Goal: Feedback & Contribution: Submit feedback/report problem

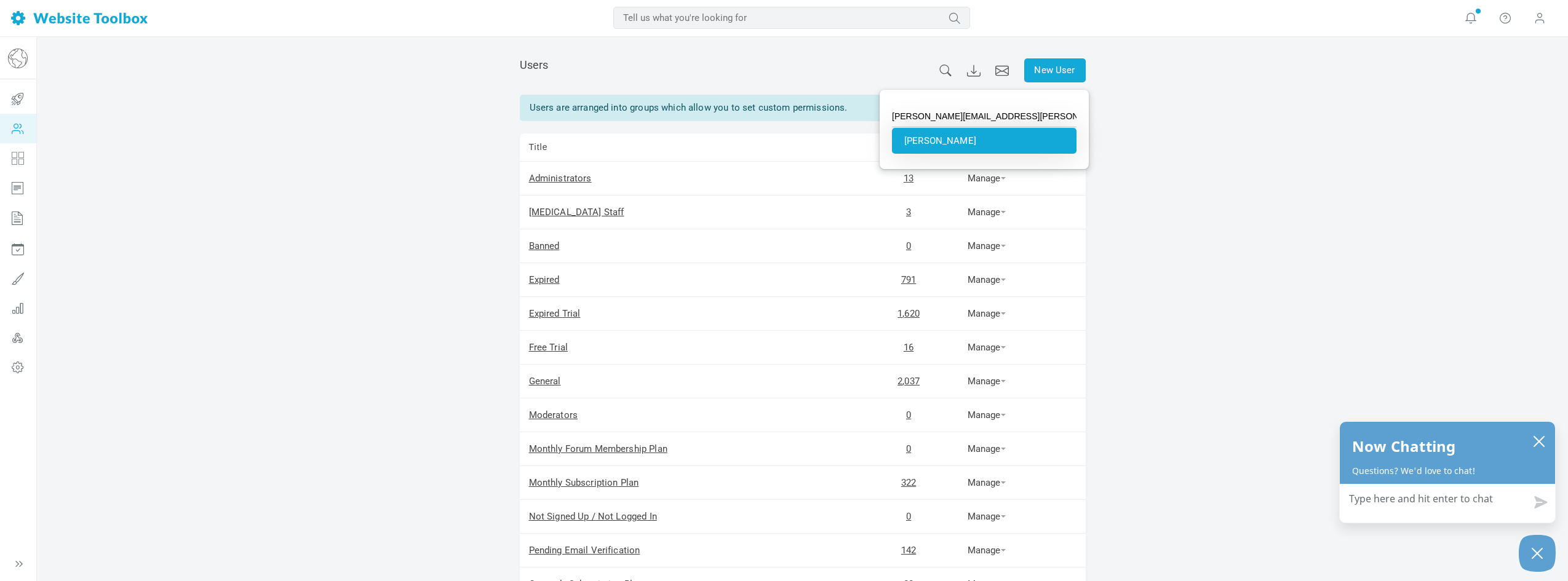
type input "[PERSON_NAME]"
click at [969, 137] on li "Emma McLeod" at bounding box center [985, 141] width 185 height 26
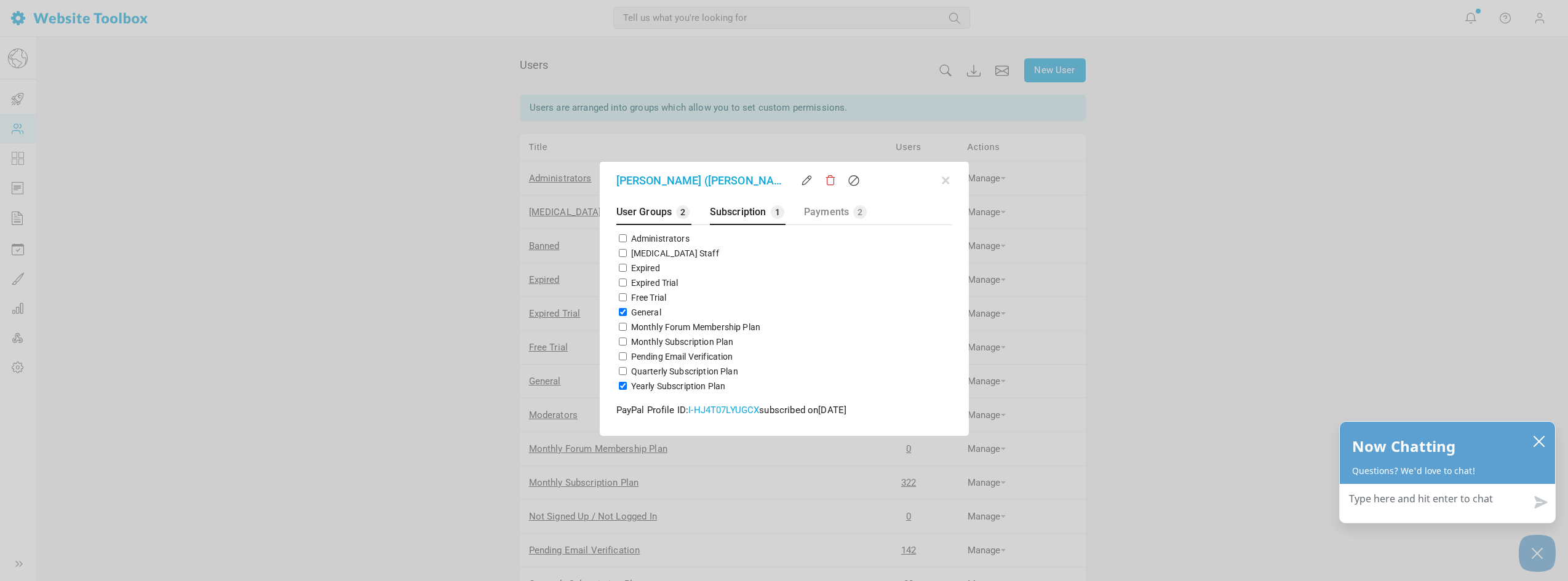
click at [746, 213] on span "Subscription" at bounding box center [738, 212] width 57 height 12
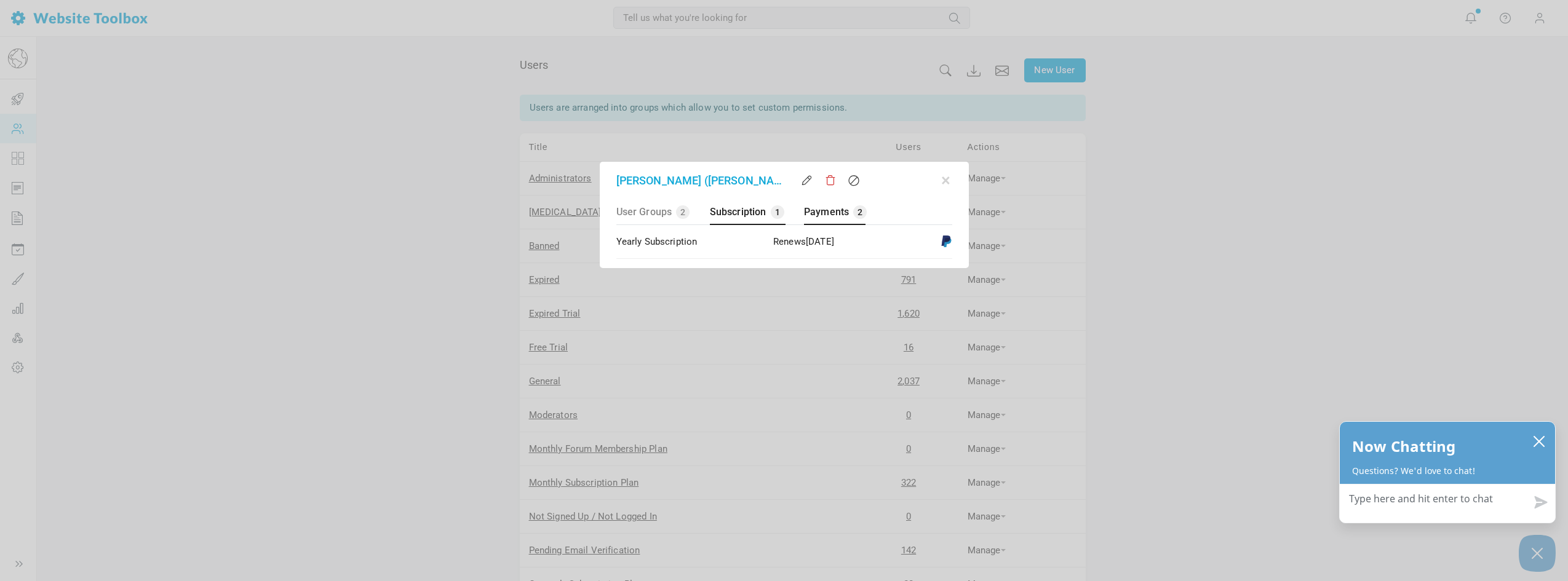
click at [829, 209] on span "Payments" at bounding box center [826, 212] width 45 height 12
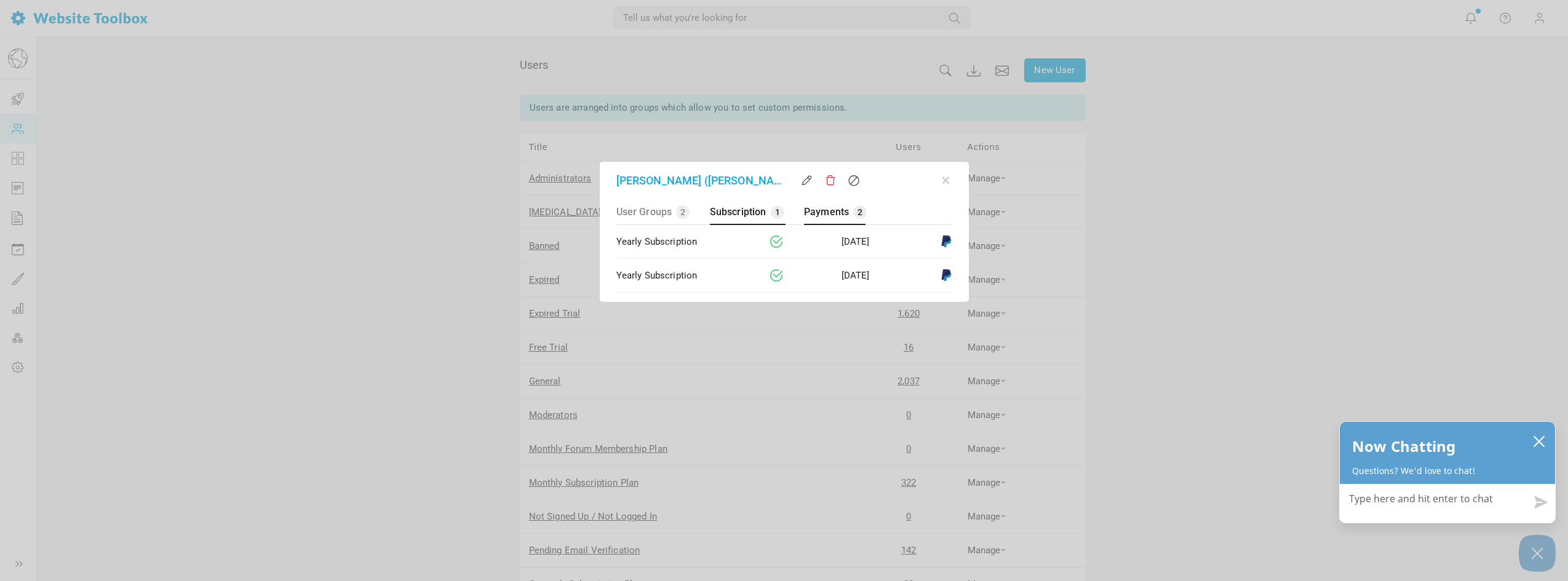
click at [756, 211] on span "Subscription" at bounding box center [738, 212] width 57 height 12
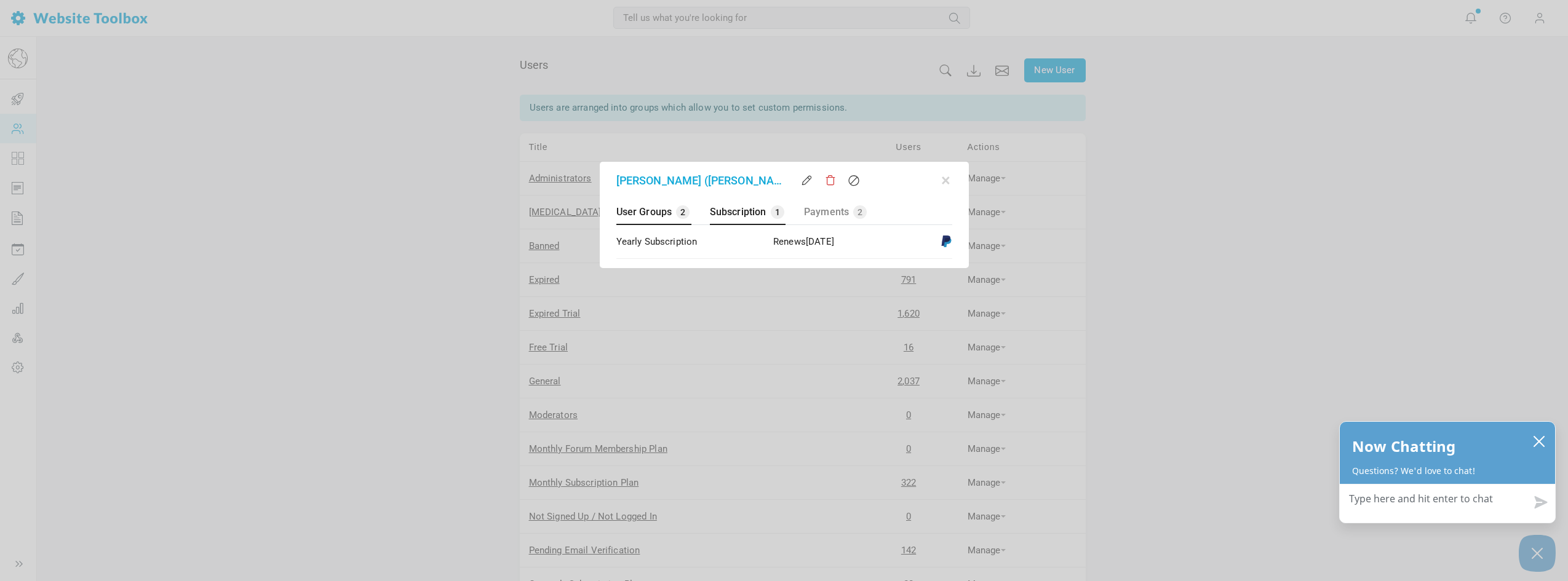
click at [661, 211] on span "User Groups" at bounding box center [644, 212] width 56 height 12
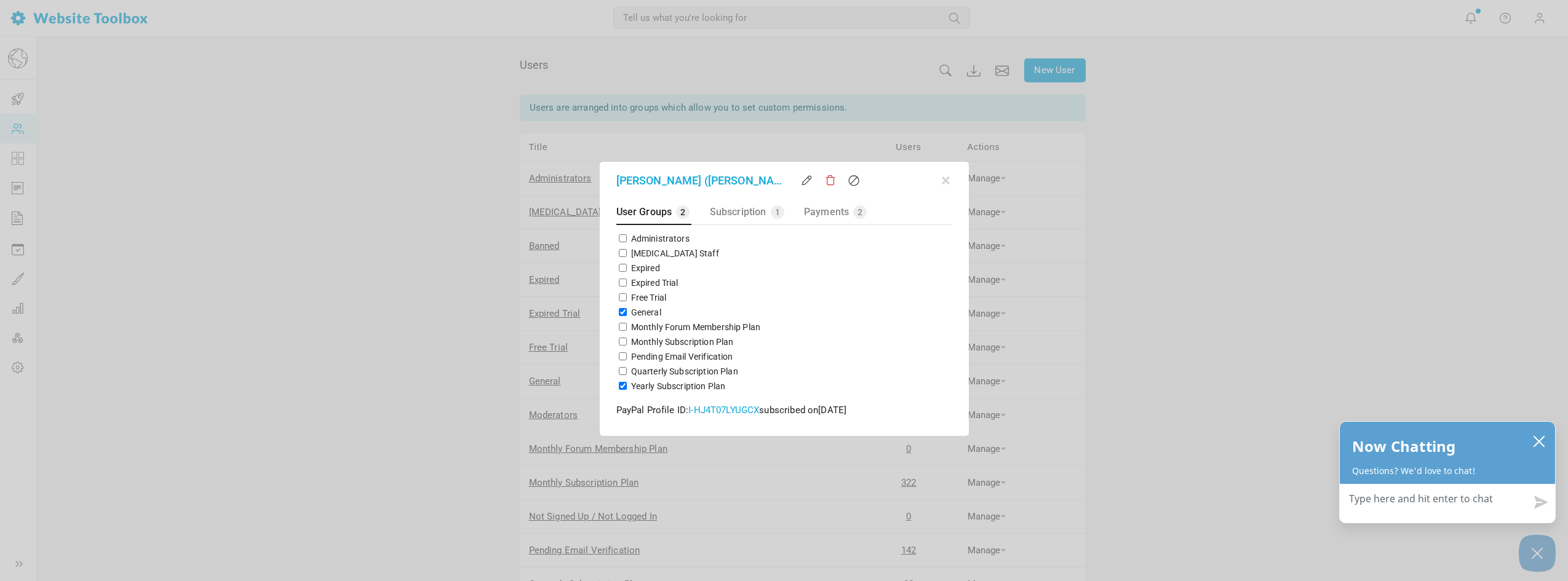
click at [633, 318] on label "General" at bounding box center [646, 312] width 30 height 12
click at [627, 316] on input "General" at bounding box center [623, 312] width 8 height 8
checkbox input "false"
click at [627, 385] on div "Yearly Subscription Plan" at bounding box center [784, 386] width 336 height 15
click at [633, 389] on label "Yearly Subscription Plan" at bounding box center [679, 386] width 95 height 12
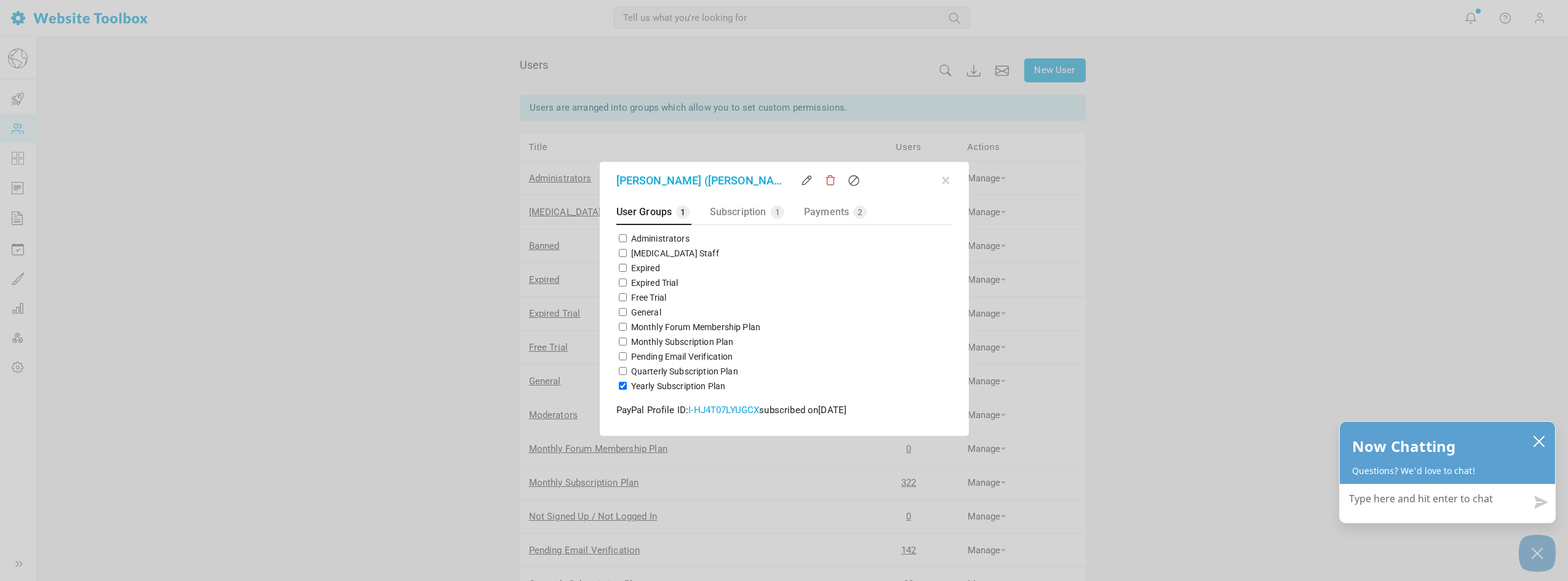
click at [627, 389] on input "Yearly Subscription Plan" at bounding box center [623, 386] width 8 height 8
checkbox input "false"
click at [629, 315] on div "General" at bounding box center [784, 312] width 336 height 15
click at [625, 315] on input "General" at bounding box center [623, 312] width 8 height 8
checkbox input "true"
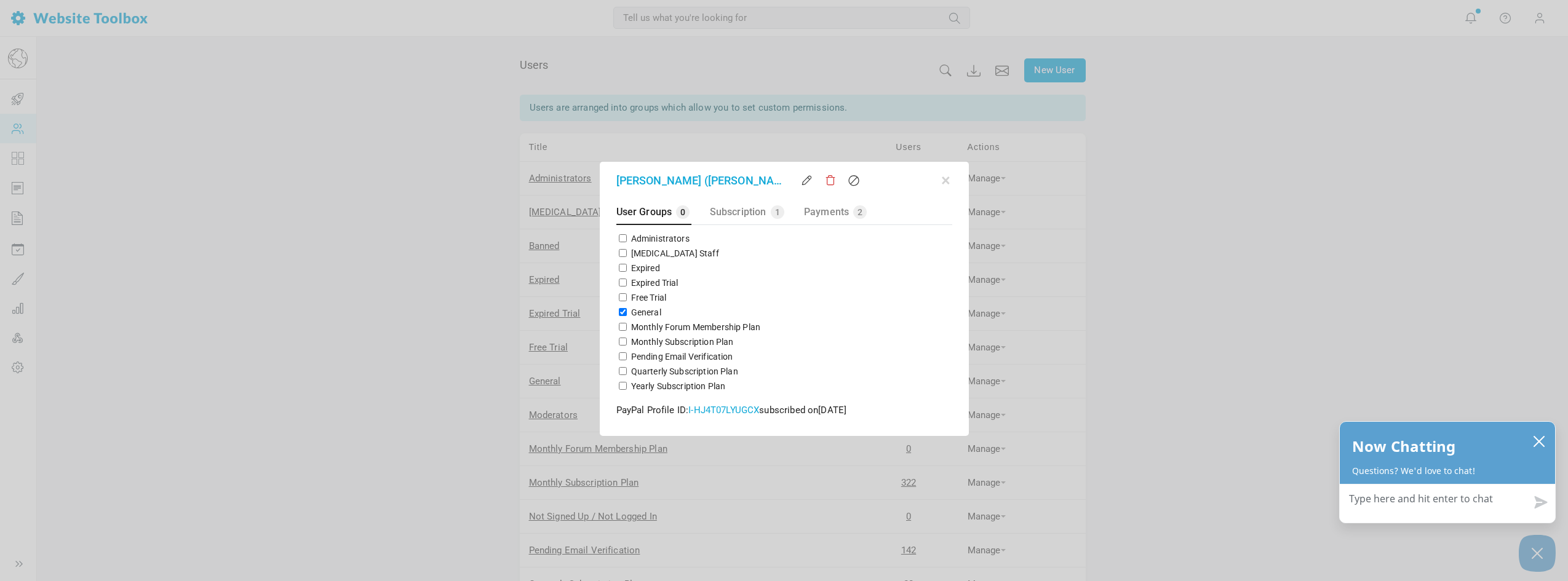
click at [624, 390] on input "Yearly Subscription Plan" at bounding box center [623, 386] width 8 height 8
checkbox input "true"
click at [950, 183] on div "Emma McLeod (Emma McLeod)" at bounding box center [784, 180] width 365 height 34
click at [938, 184] on div "Emma McLeod (Emma McLeod)" at bounding box center [784, 180] width 365 height 34
click at [945, 181] on button "button" at bounding box center [946, 178] width 12 height 12
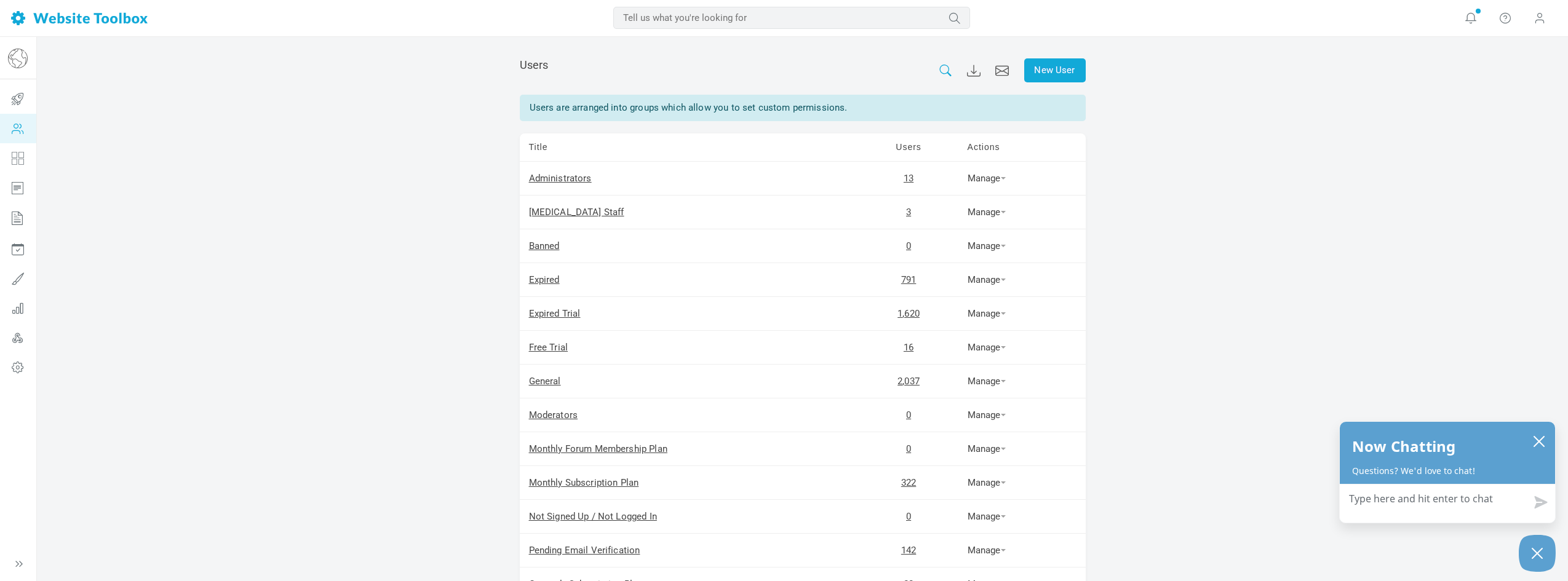
click at [950, 72] on icon at bounding box center [945, 70] width 14 height 12
click at [980, 122] on input "Emma McLeod" at bounding box center [985, 116] width 185 height 22
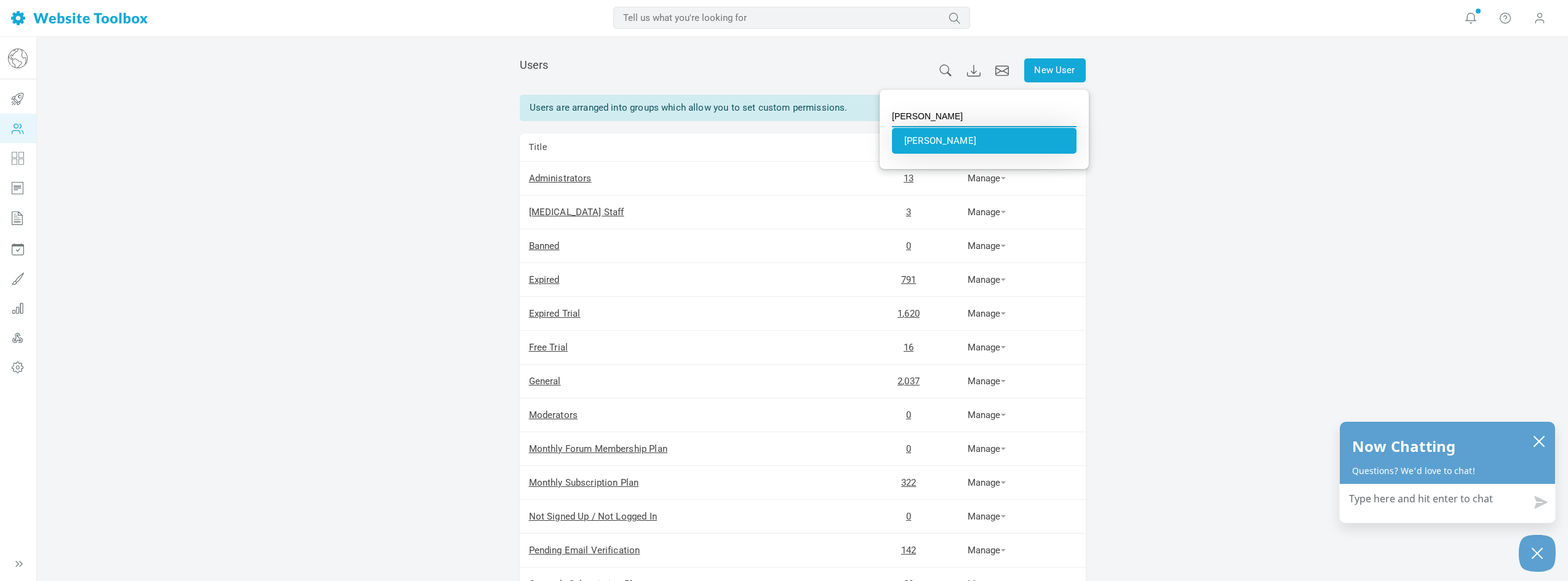
type input "Emma McLeod"
click at [957, 138] on li "Emma McLeod" at bounding box center [985, 141] width 185 height 26
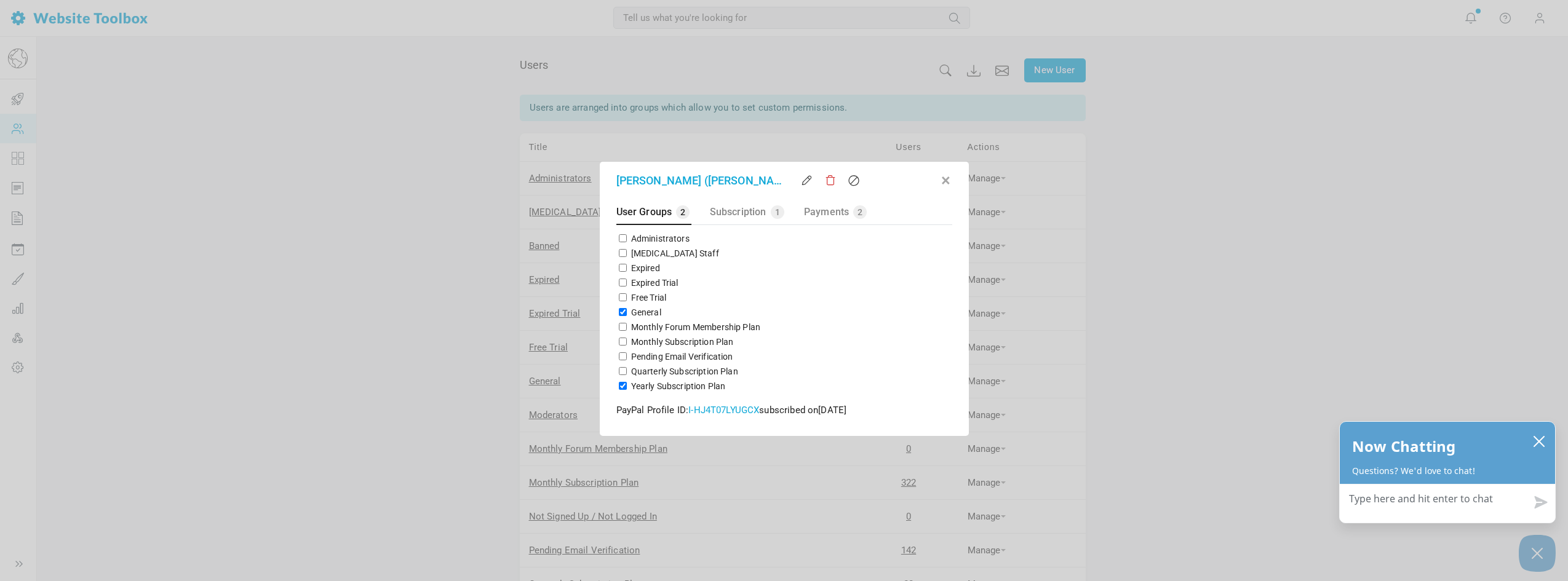
click at [950, 176] on button "button" at bounding box center [946, 178] width 12 height 12
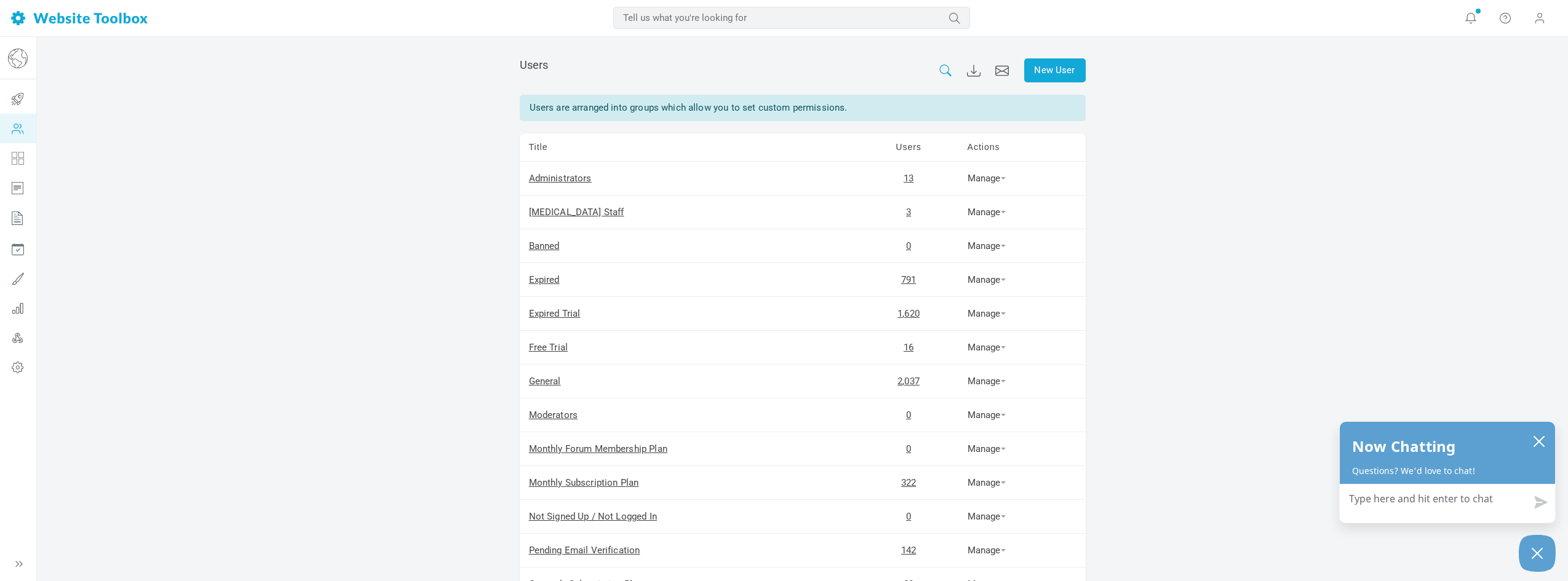
click at [949, 72] on icon at bounding box center [945, 70] width 14 height 12
drag, startPoint x: 961, startPoint y: 115, endPoint x: 791, endPoint y: 103, distance: 170.4
click at [792, 103] on body "Loading... MOST RELEVANT MOST RELEVANT Notifications New! Set a message templat…" at bounding box center [784, 370] width 1568 height 740
click at [949, 68] on icon at bounding box center [945, 70] width 14 height 12
drag, startPoint x: 955, startPoint y: 116, endPoint x: 894, endPoint y: 120, distance: 61.1
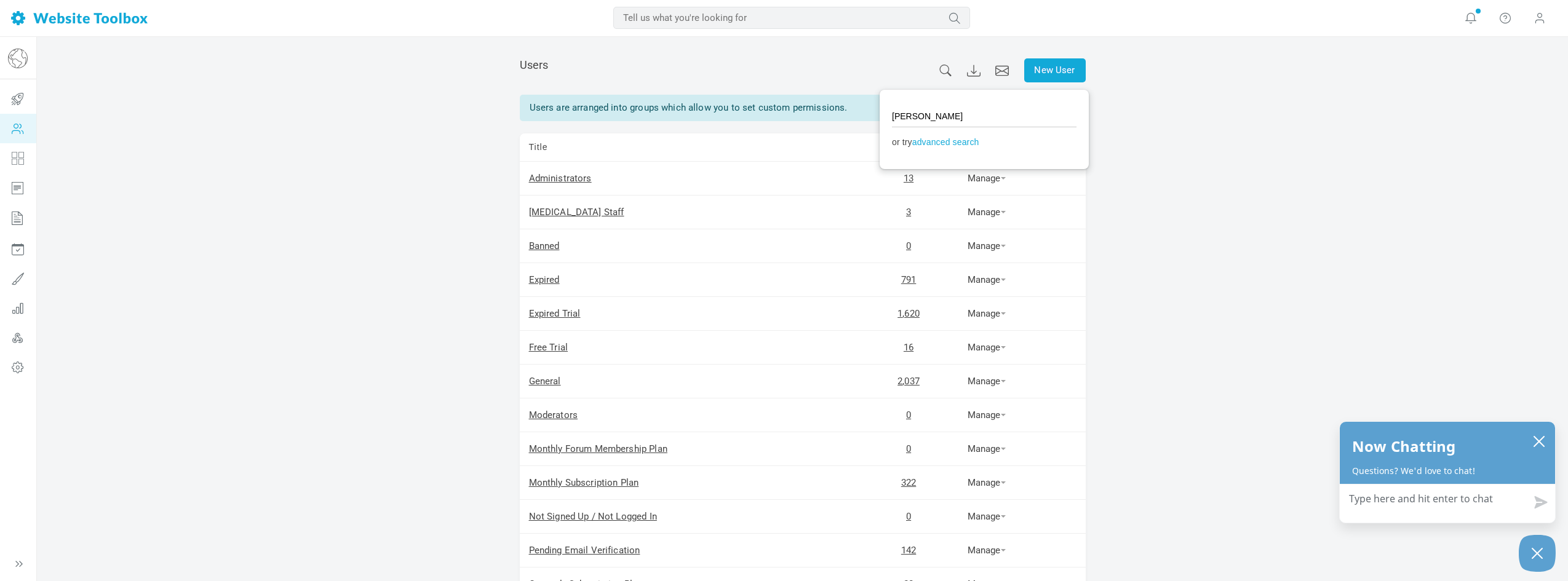
click at [894, 120] on input "Emma McLeod" at bounding box center [985, 116] width 185 height 22
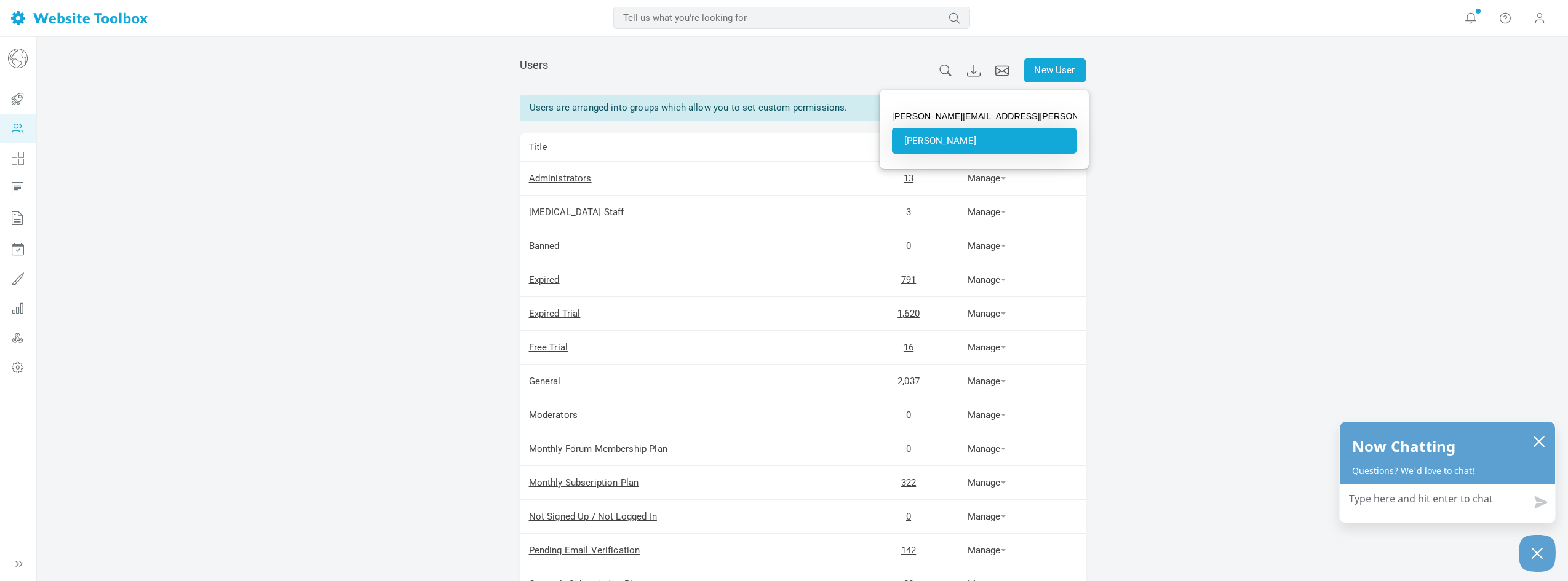
type input "Emma McLeod"
click at [908, 135] on li "Emma McLeod" at bounding box center [985, 141] width 185 height 26
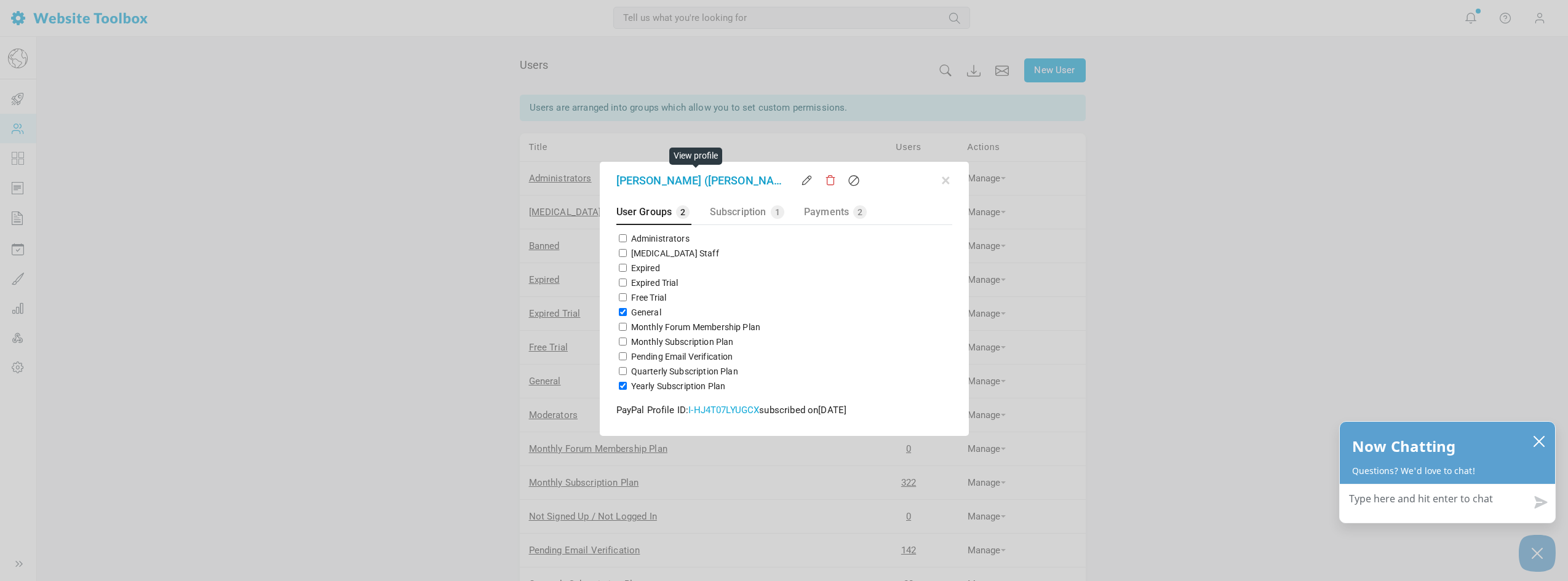
click at [753, 178] on link "Emma McLeod (Emma McLeod)" at bounding box center [699, 181] width 166 height 17
click at [943, 179] on button "button" at bounding box center [946, 178] width 12 height 12
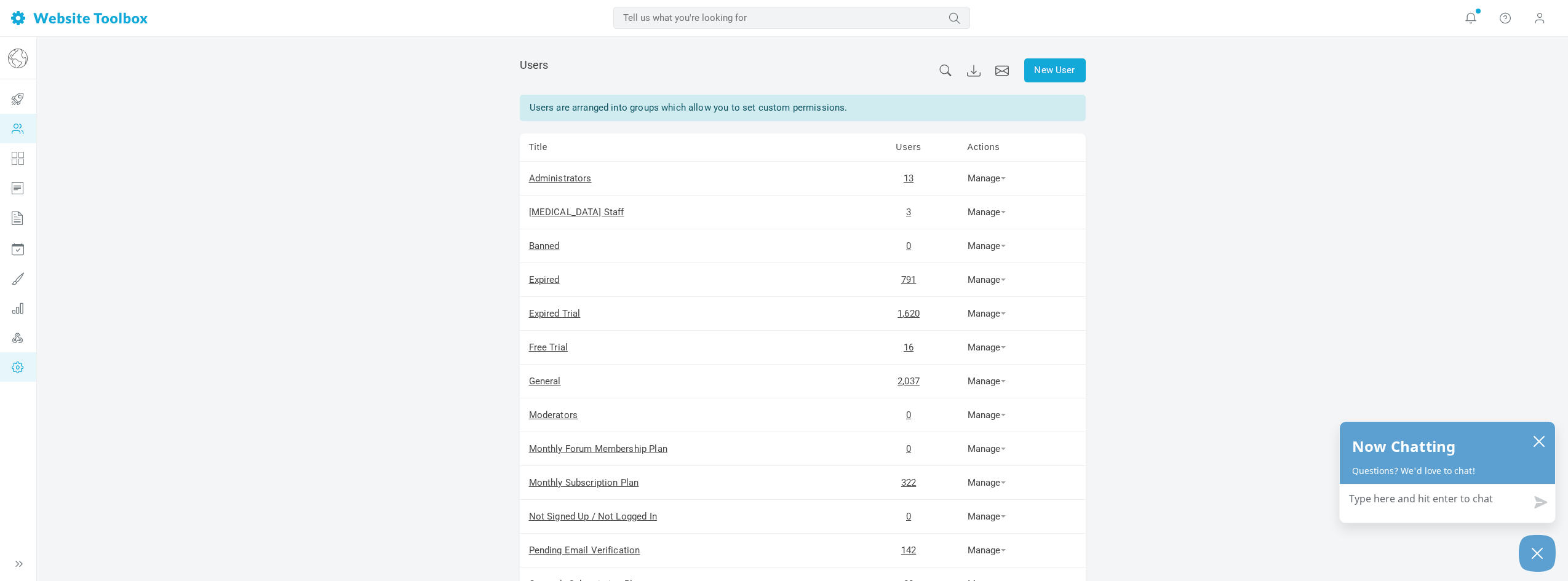
click at [24, 359] on icon at bounding box center [18, 367] width 37 height 29
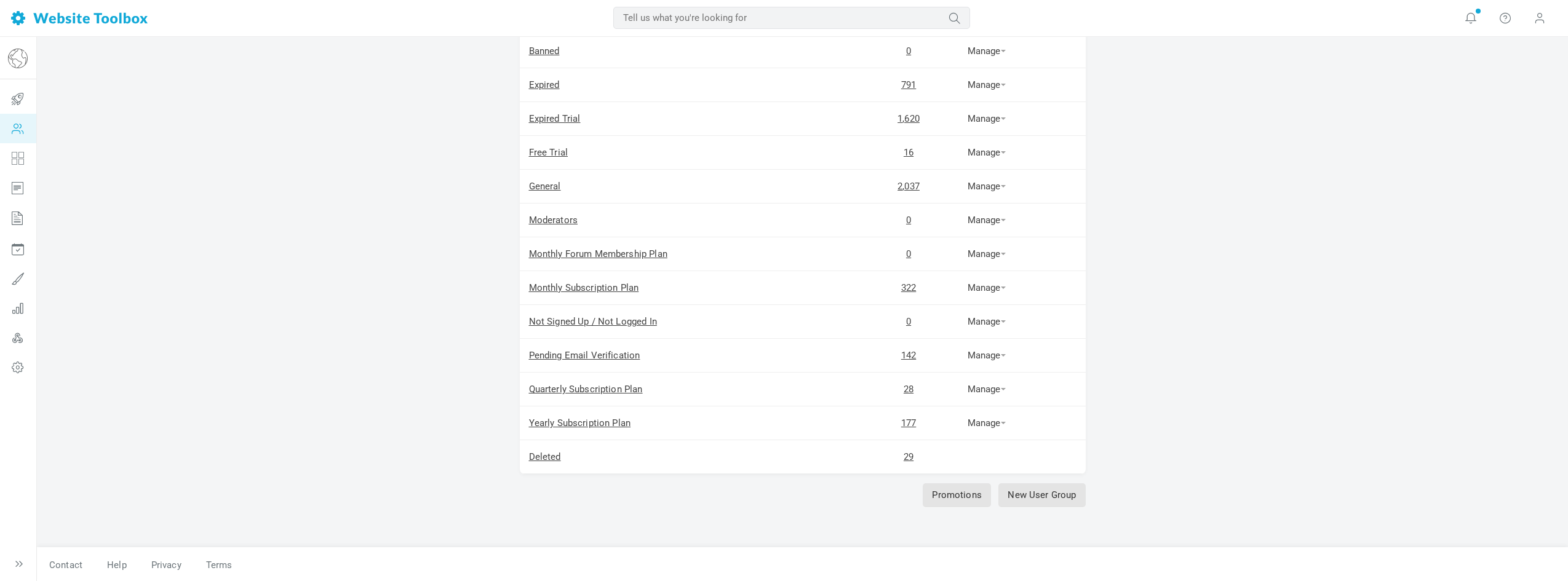
scroll to position [196, 0]
click at [585, 415] on td "Yearly Subscription Plan" at bounding box center [690, 422] width 340 height 34
click at [586, 420] on link "Yearly Subscription Plan" at bounding box center [580, 422] width 102 height 11
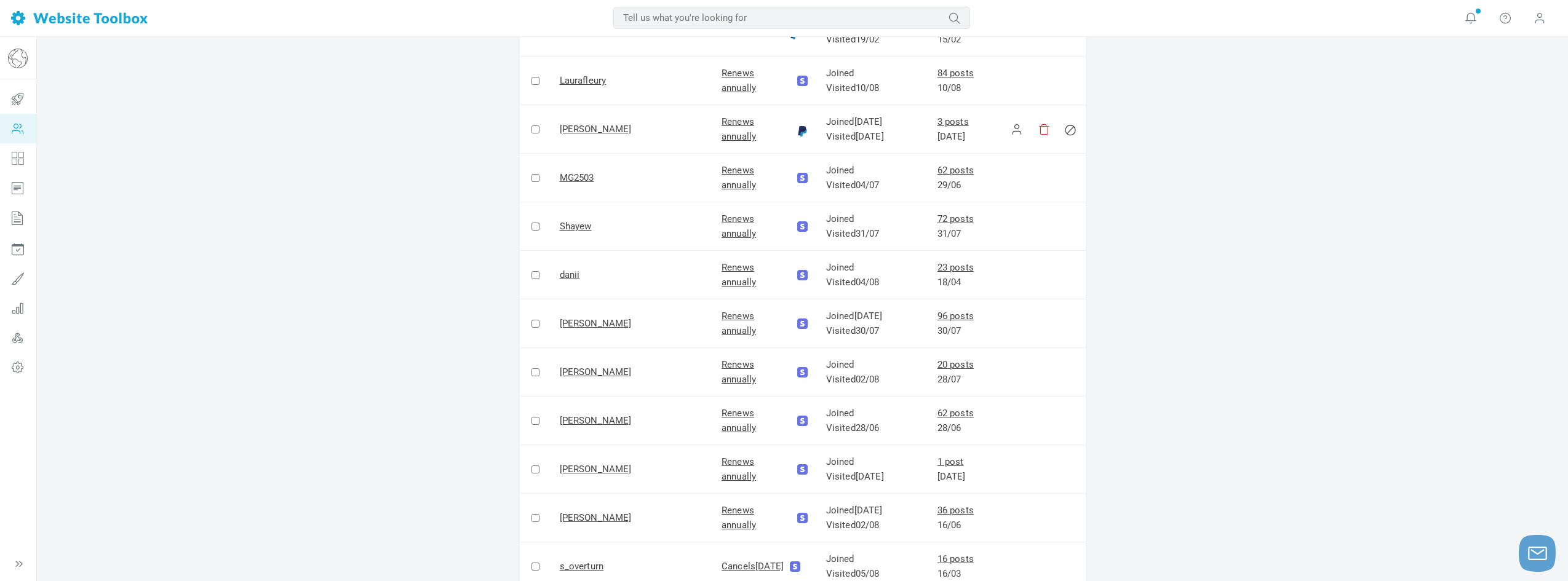
drag, startPoint x: 1029, startPoint y: 282, endPoint x: 1029, endPoint y: 349, distance: 67.0
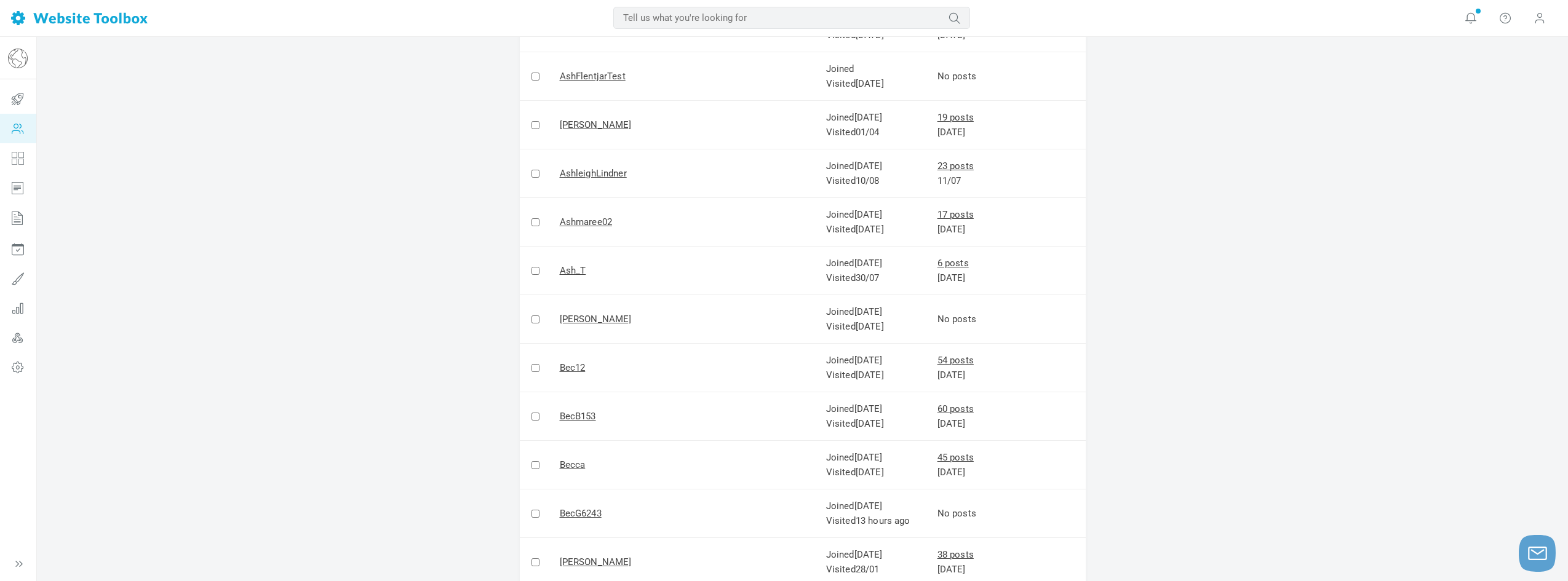
drag, startPoint x: 1118, startPoint y: 345, endPoint x: 1110, endPoint y: 445, distance: 100.3
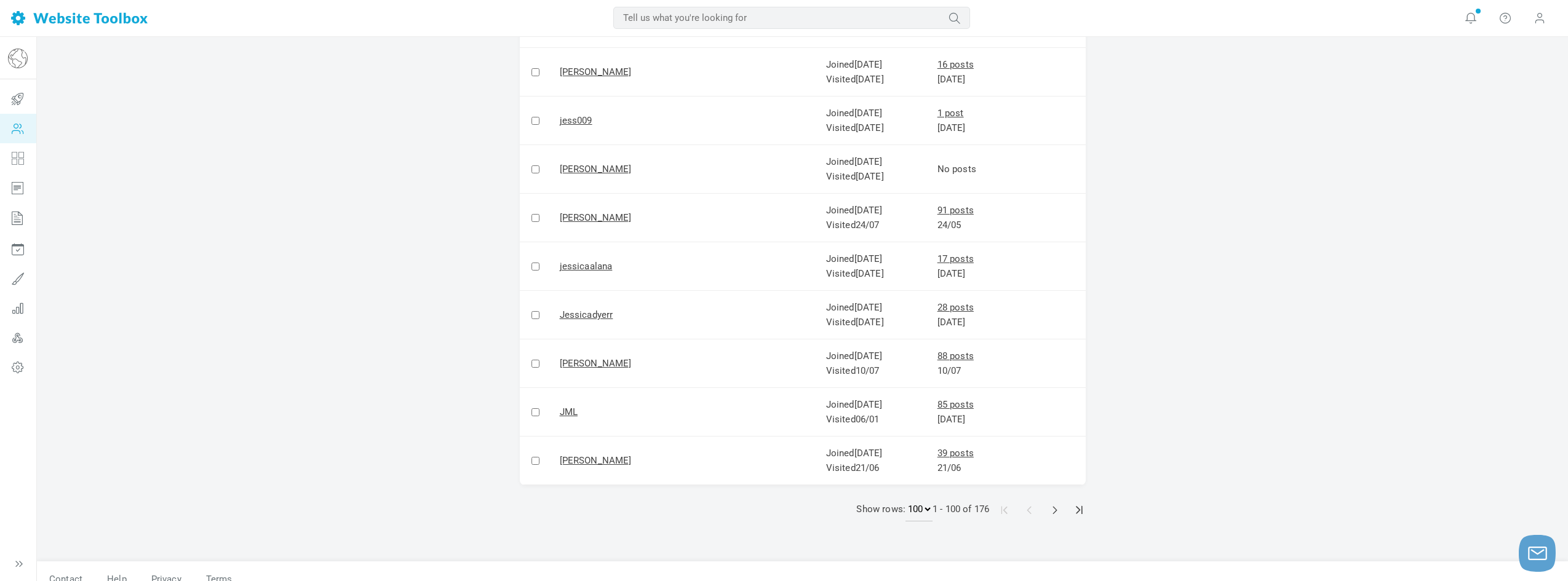
drag, startPoint x: 1123, startPoint y: 300, endPoint x: 1110, endPoint y: 467, distance: 167.5
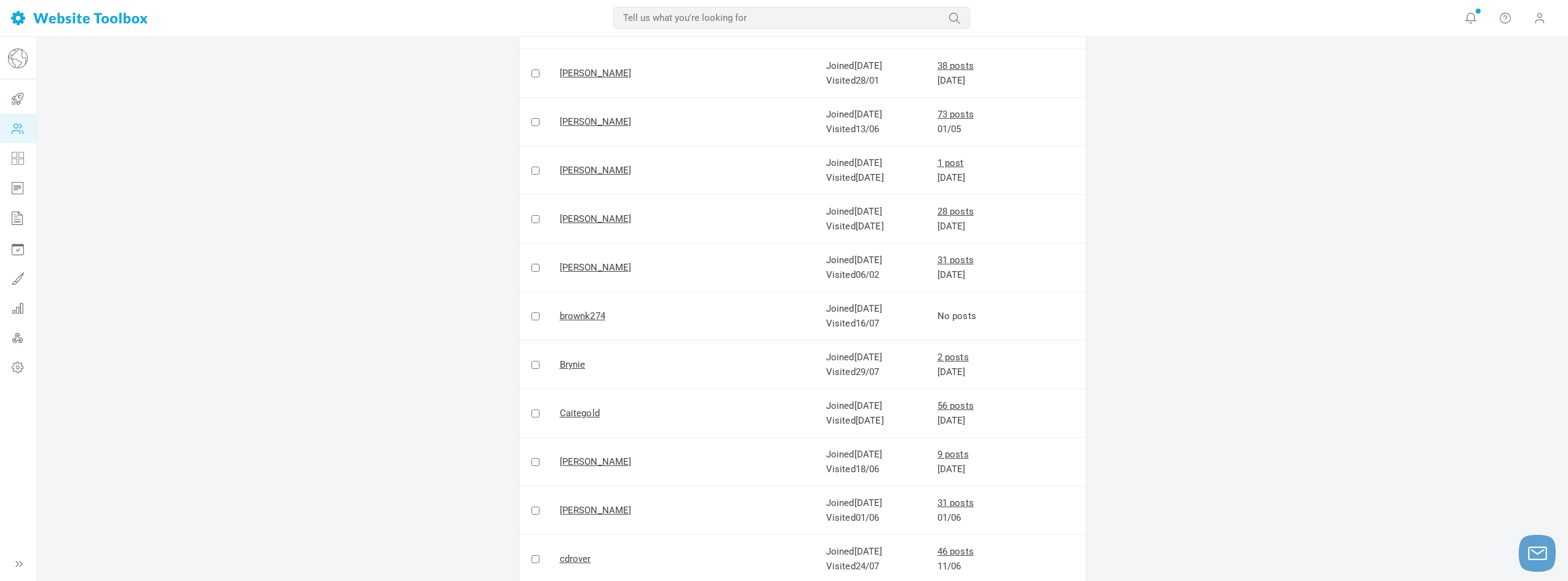
drag, startPoint x: 1205, startPoint y: 241, endPoint x: 555, endPoint y: -26, distance: 702.7
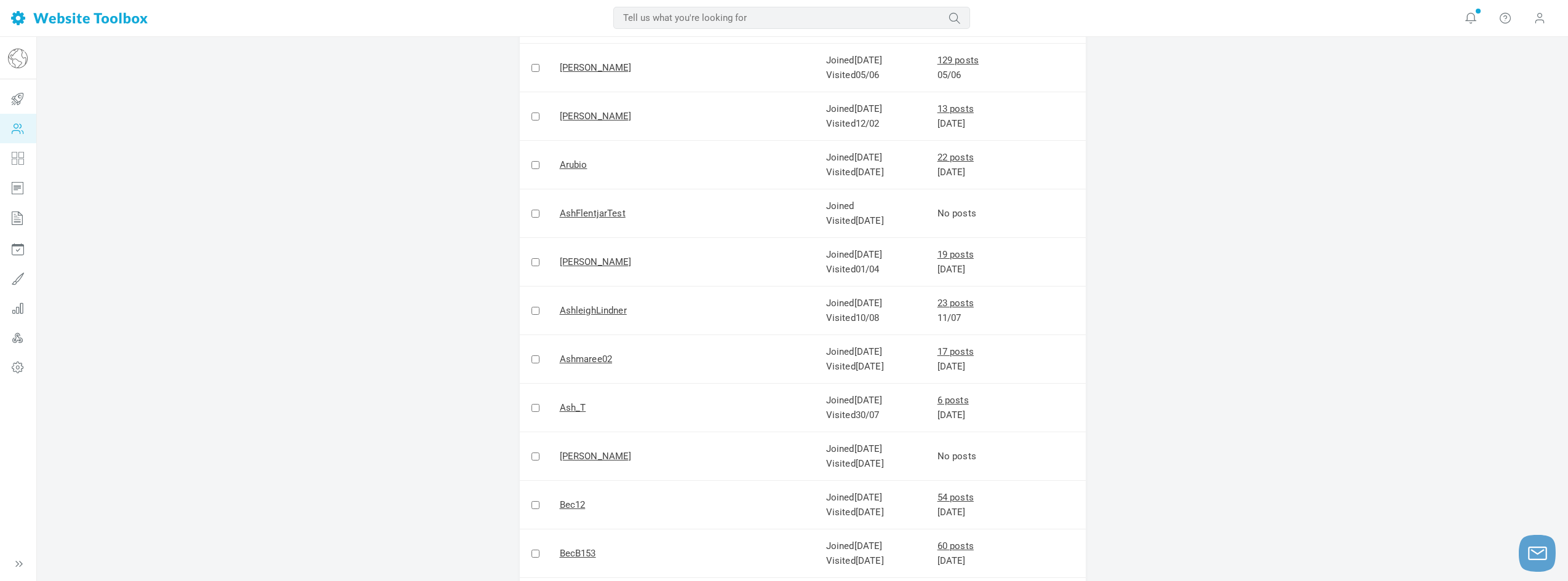
click at [28, 566] on div "Sleepy Forum babysleepschool.discussion.community Getting Started Users Categor…" at bounding box center [18, 309] width 37 height 545
click at [20, 565] on icon at bounding box center [19, 563] width 12 height 12
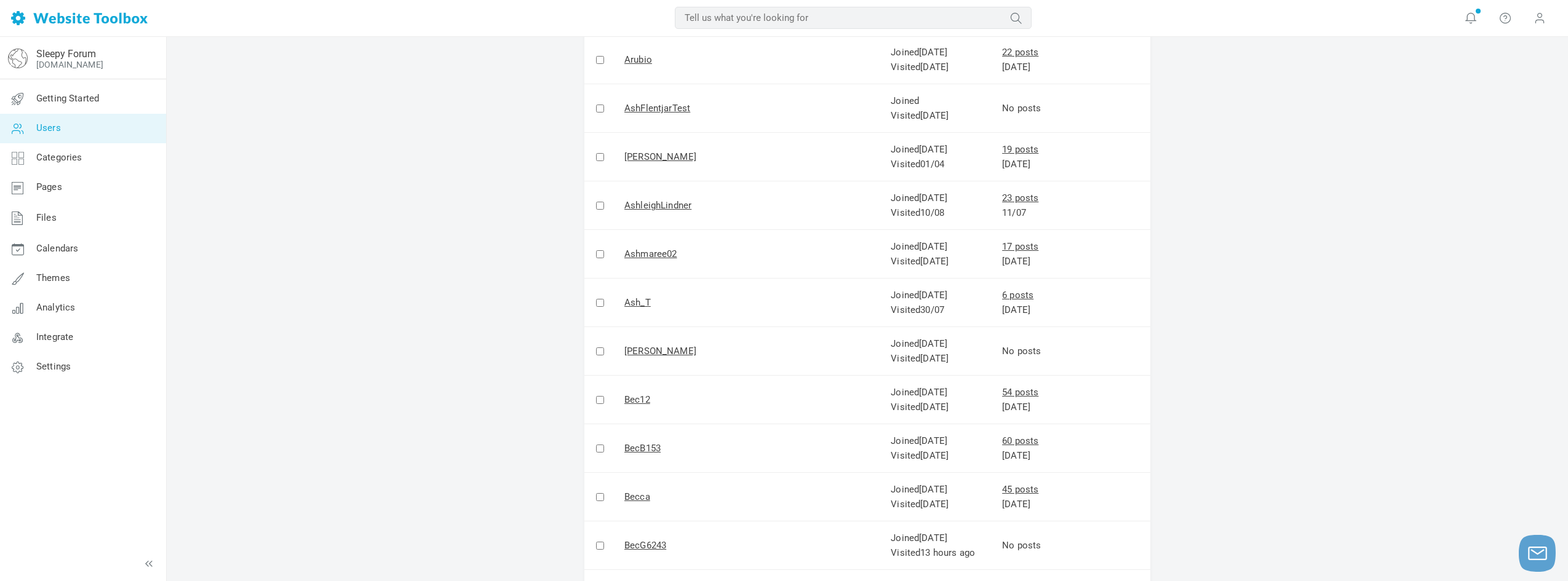
scroll to position [2092, 0]
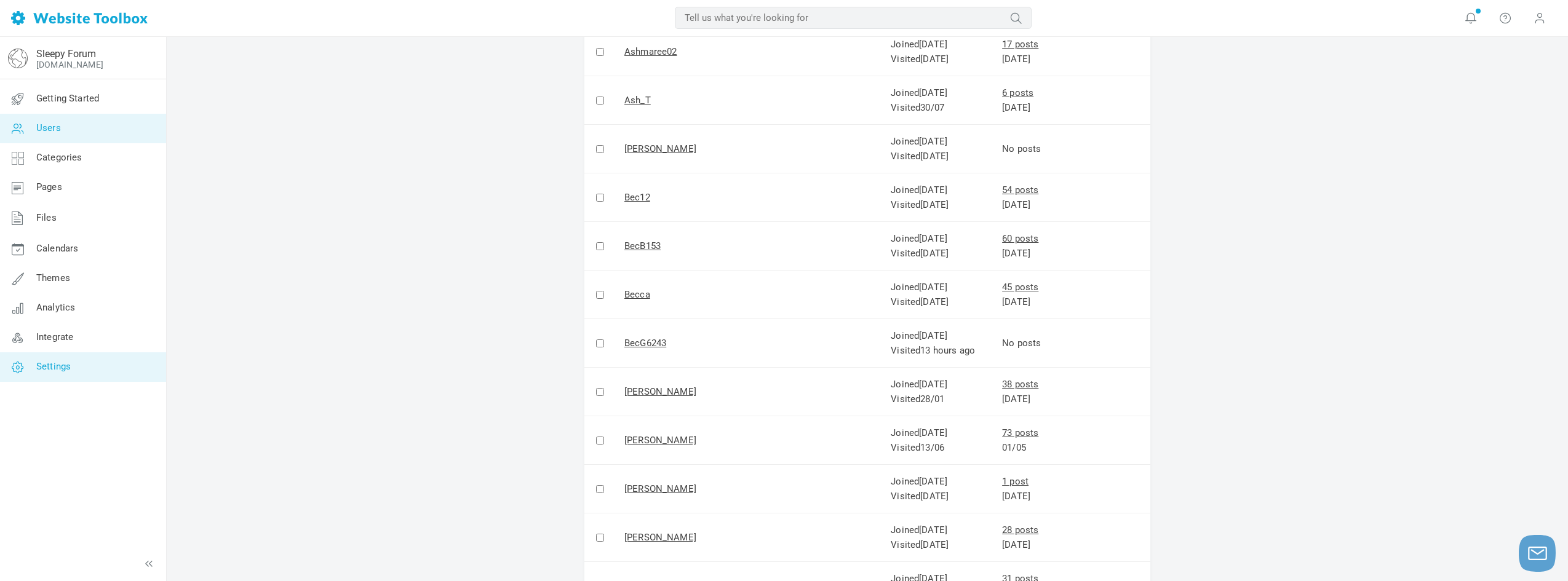
click at [76, 366] on link "Settings" at bounding box center [83, 367] width 167 height 29
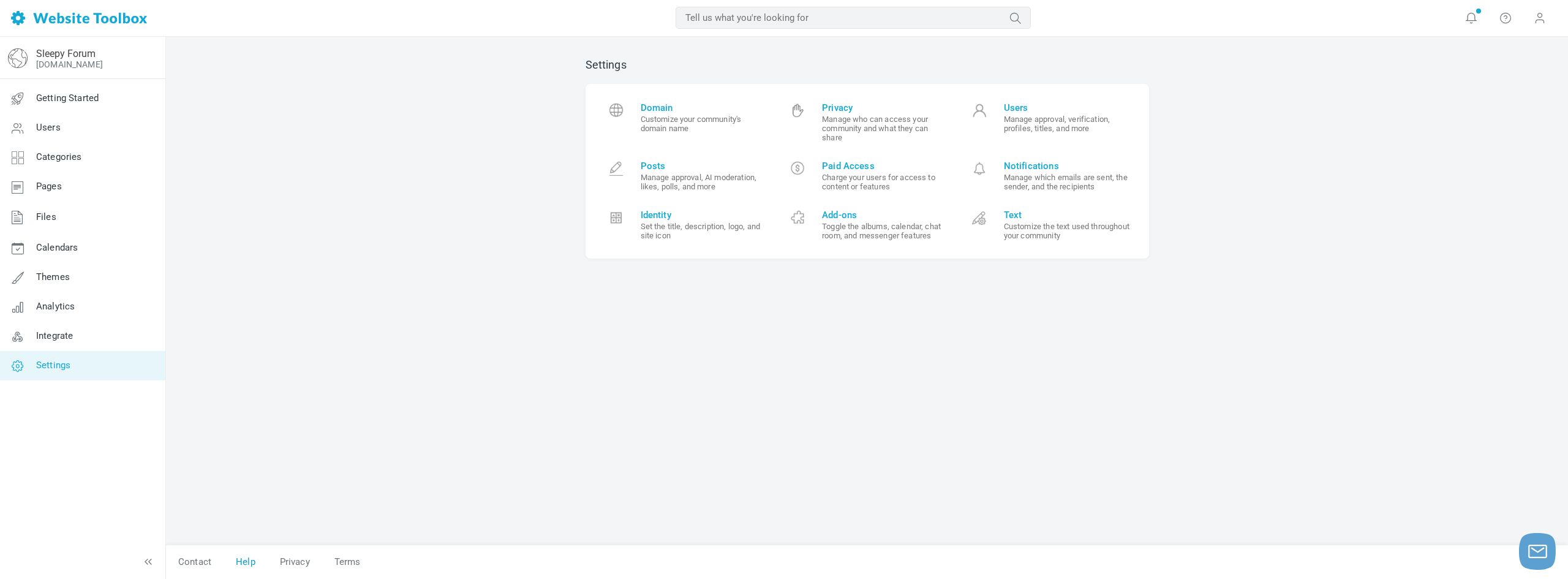
click at [244, 562] on link "Help" at bounding box center [246, 562] width 44 height 21
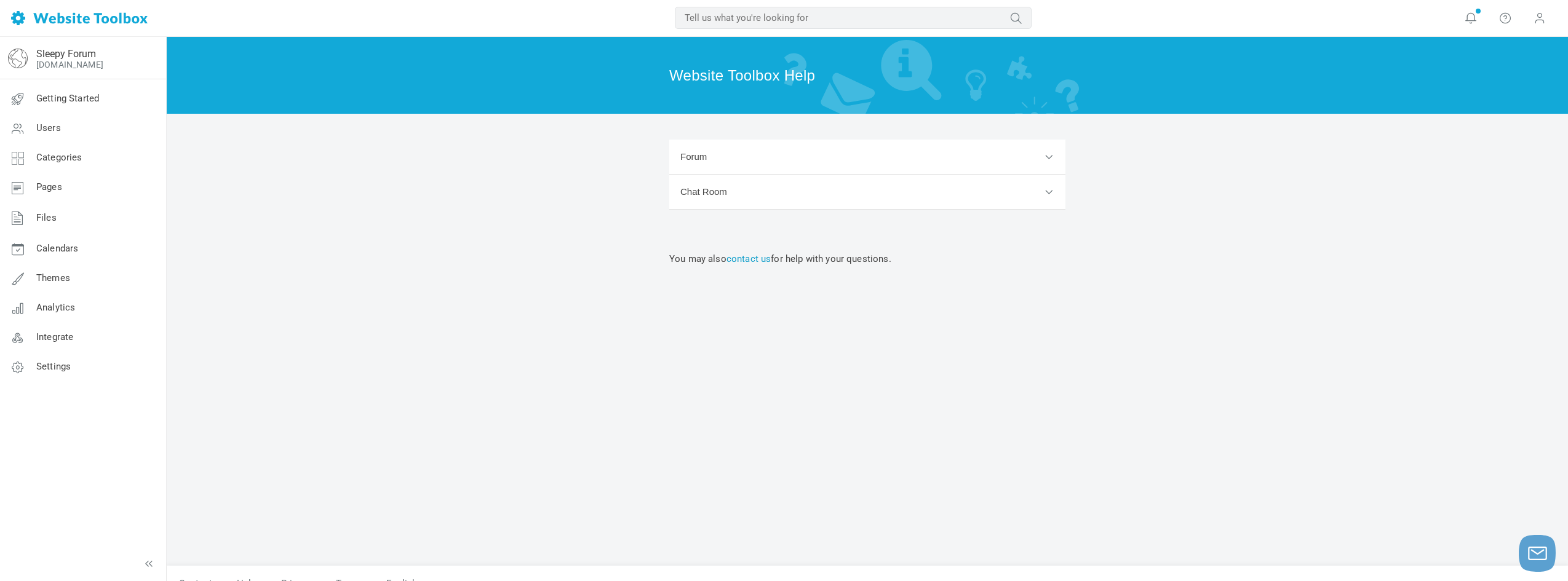
click at [769, 254] on link "contact us" at bounding box center [749, 258] width 45 height 11
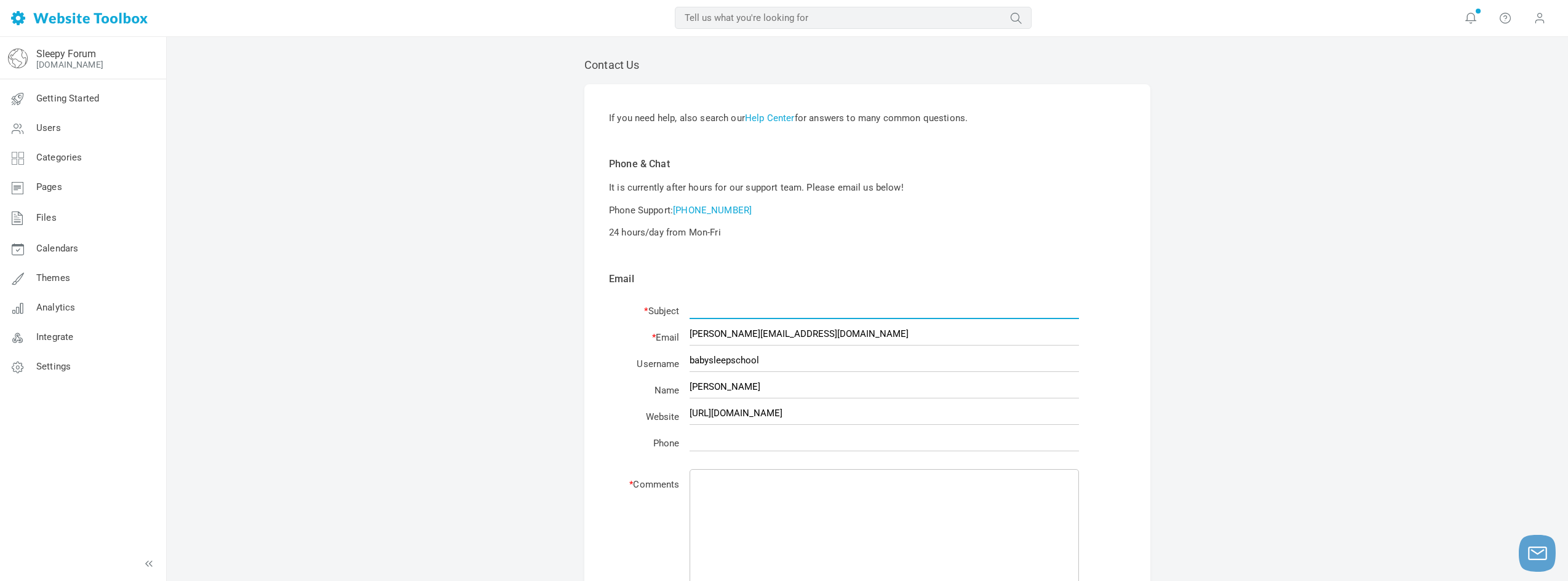
click at [776, 312] on input "text" at bounding box center [885, 308] width 389 height 23
type input "u"
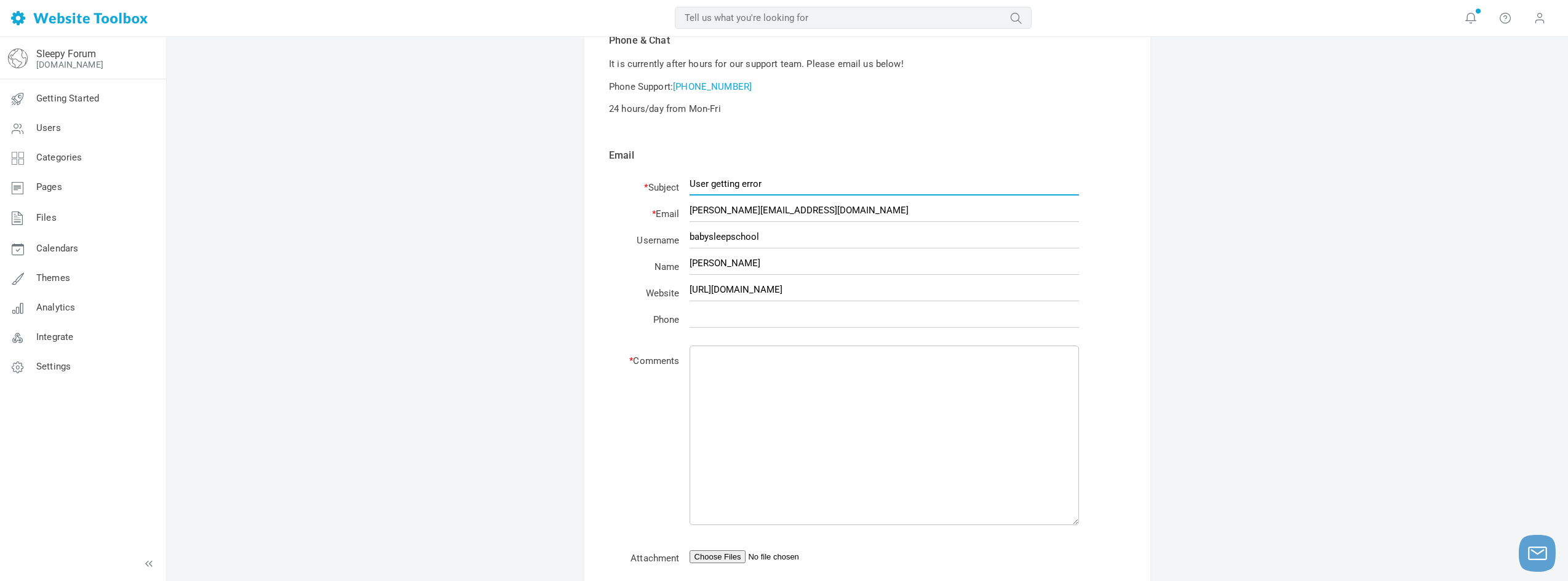
scroll to position [246, 0]
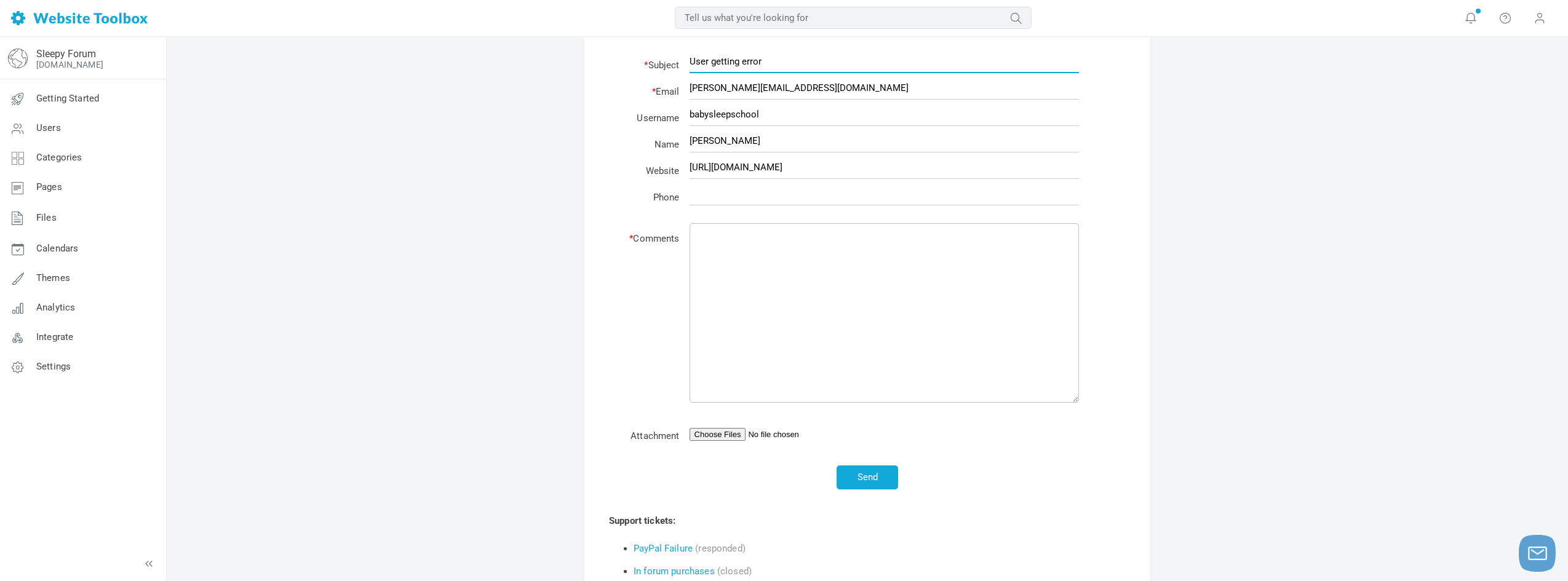
type input "User getting error"
click at [736, 436] on input "file" at bounding box center [885, 435] width 389 height 13
type input "C:\fakepath\thumbnail_IMG_7212.png"
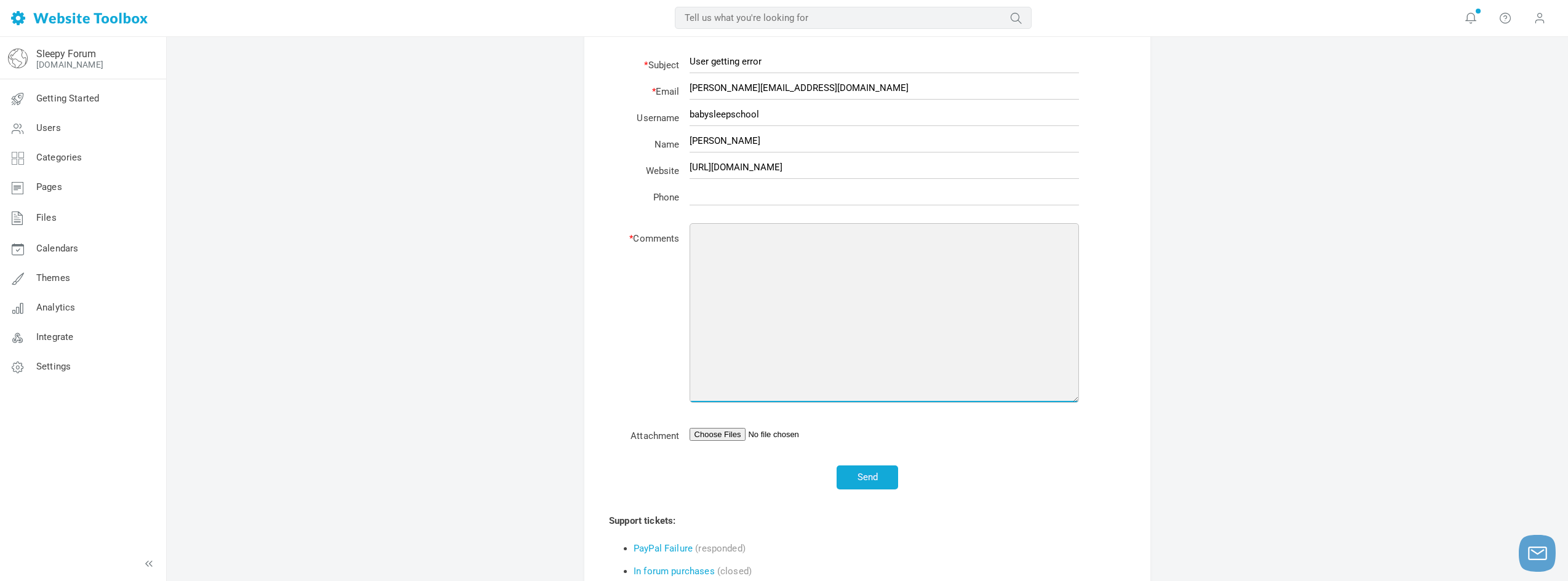
click at [789, 261] on textarea at bounding box center [885, 313] width 389 height 180
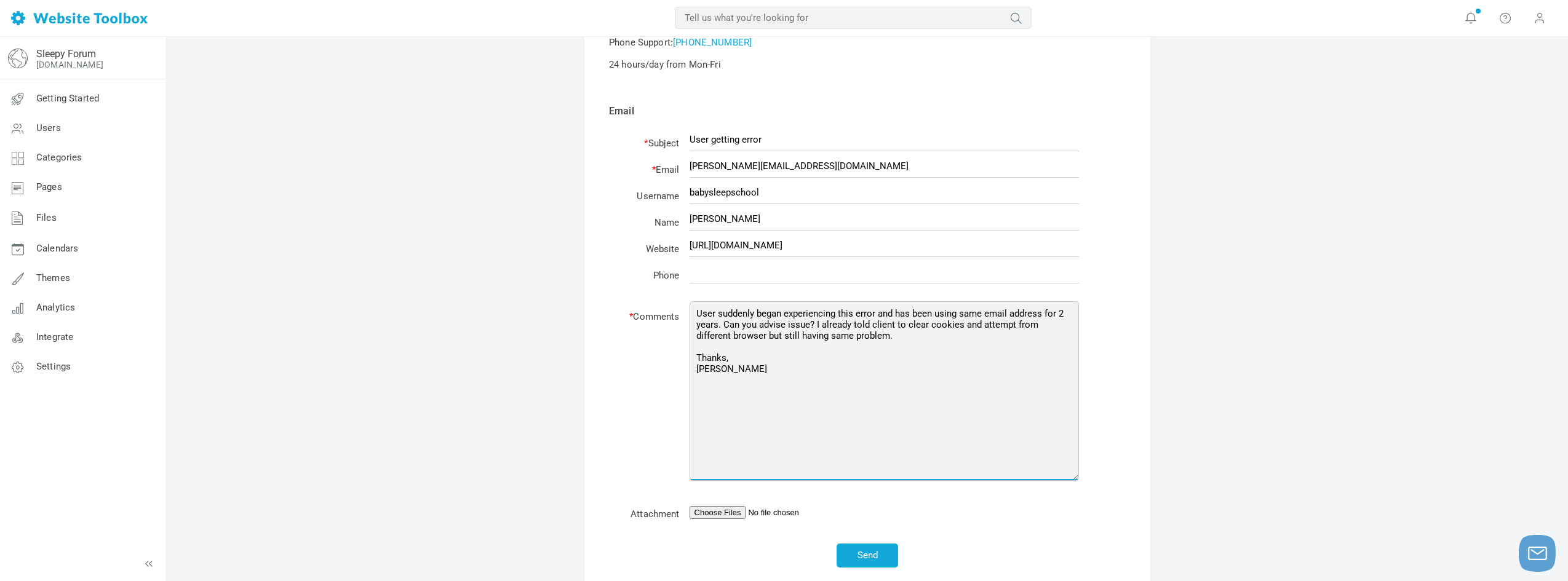
scroll to position [369, 0]
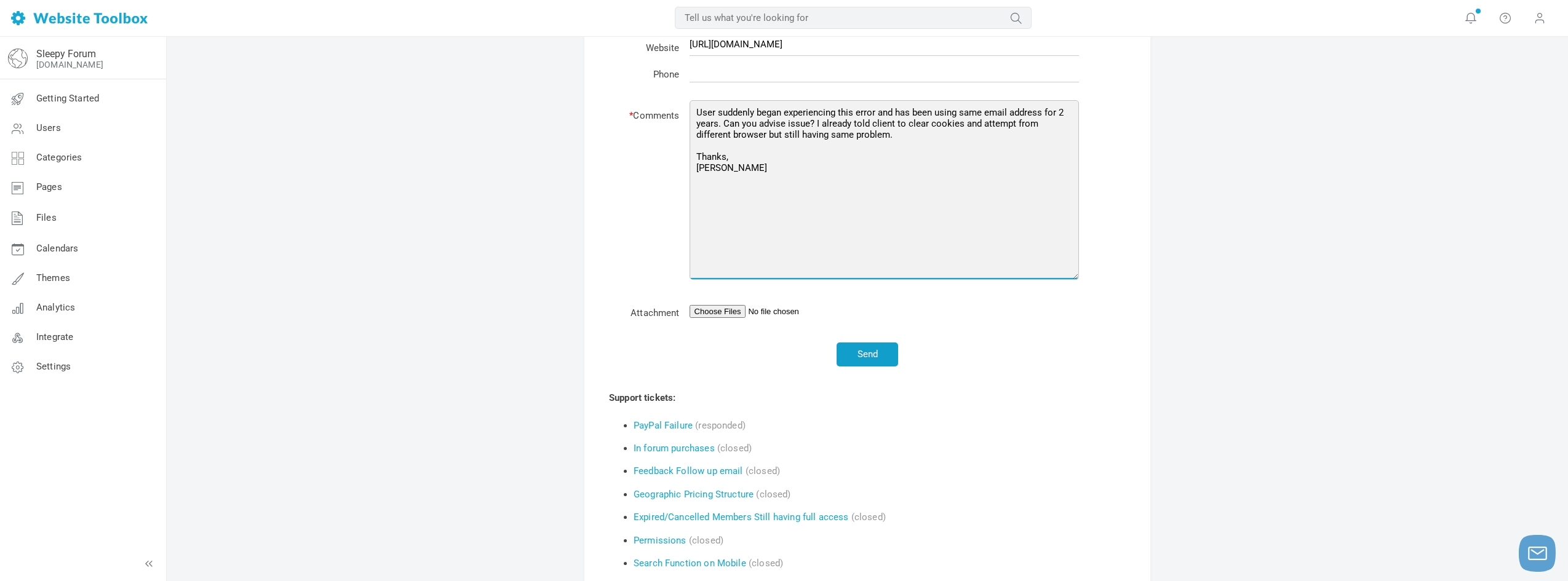
type textarea "User suddenly began experiencing this error and has been using same email addre…"
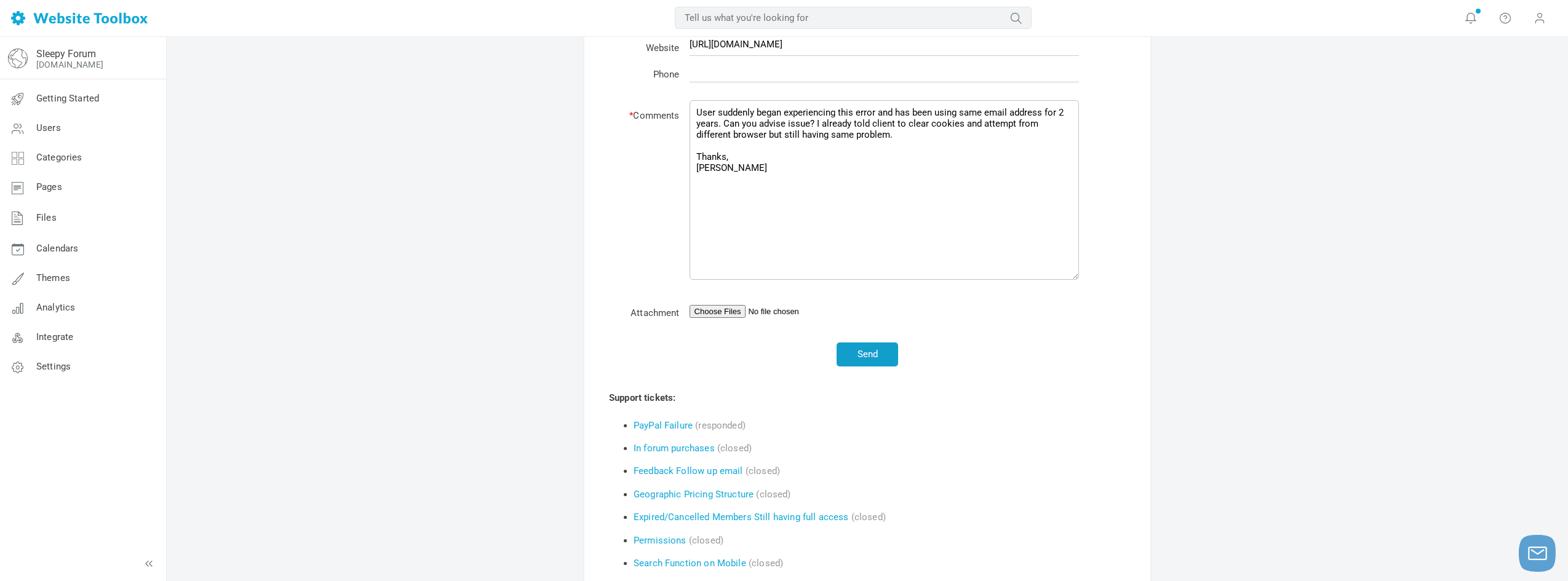
click at [851, 356] on button "Send" at bounding box center [867, 354] width 62 height 24
